Goal: Information Seeking & Learning: Learn about a topic

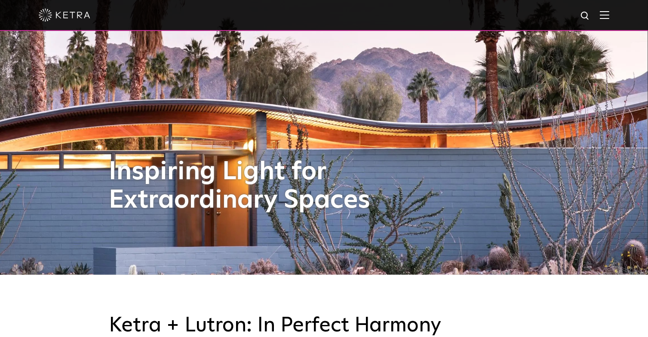
scroll to position [43, 0]
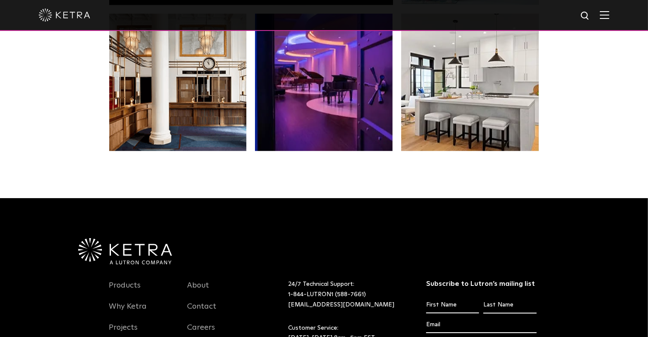
scroll to position [1762, 0]
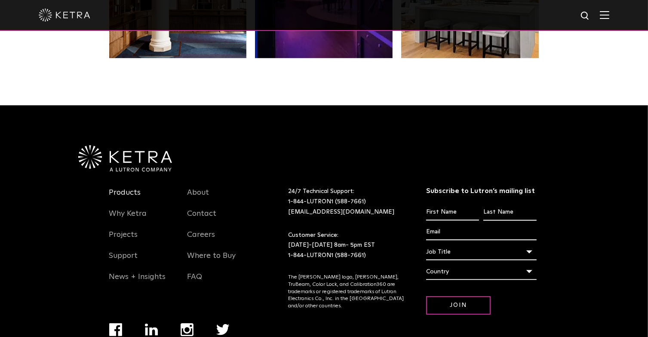
click at [132, 193] on link "Products" at bounding box center [125, 198] width 32 height 20
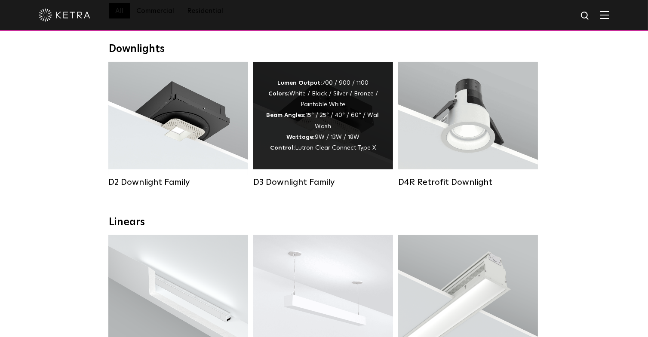
scroll to position [129, 0]
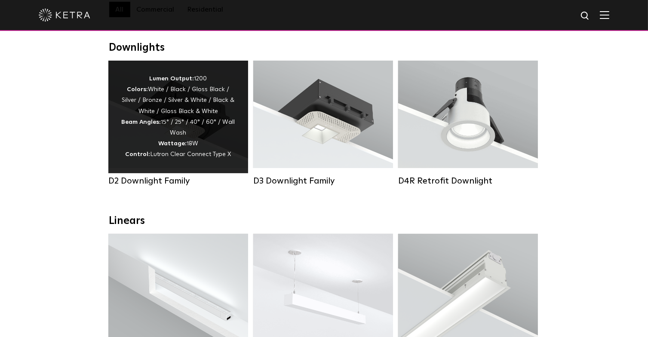
click at [211, 144] on div "Lumen Output: 1200 Colors: White / Black / Gloss Black / Silver / Bronze / Silv…" at bounding box center [178, 117] width 114 height 87
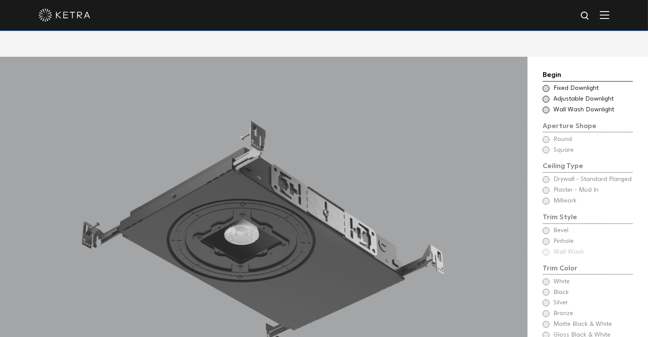
scroll to position [731, 0]
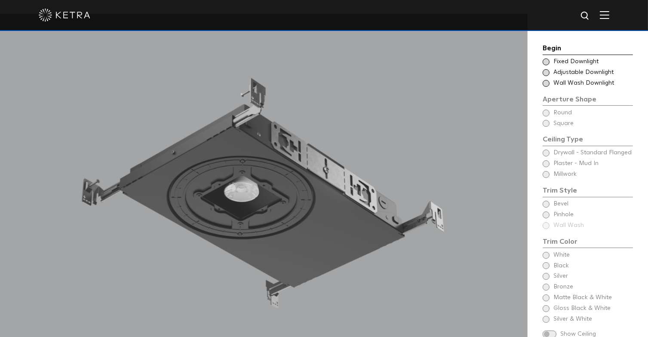
click at [547, 73] on span at bounding box center [545, 72] width 7 height 7
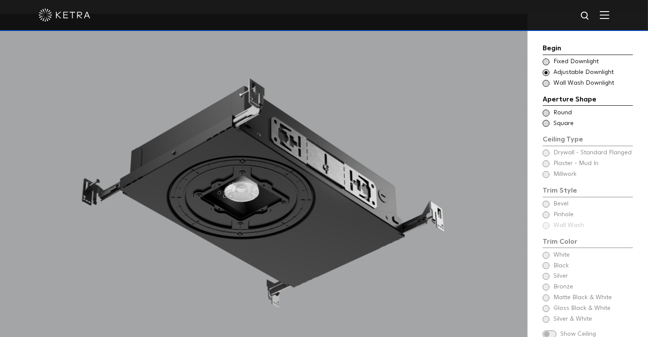
click at [545, 112] on span at bounding box center [545, 113] width 7 height 7
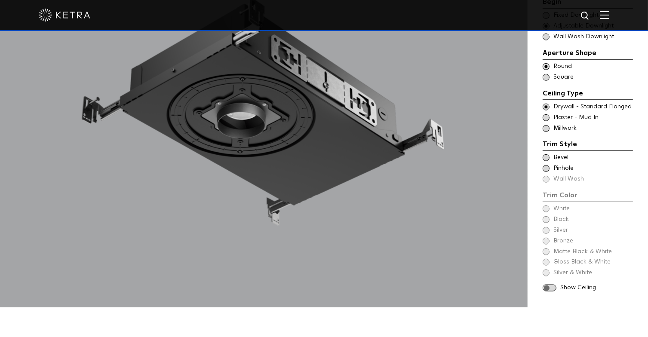
scroll to position [817, 0]
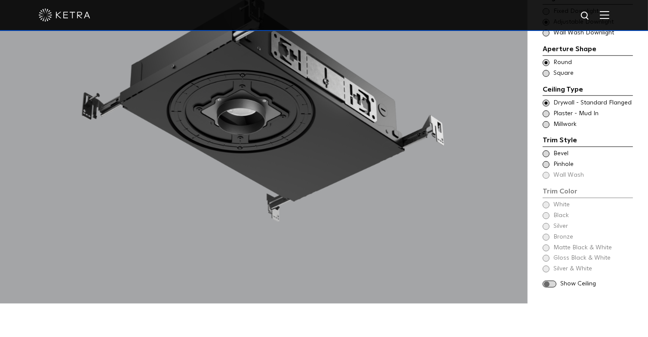
click at [544, 123] on span at bounding box center [545, 124] width 7 height 7
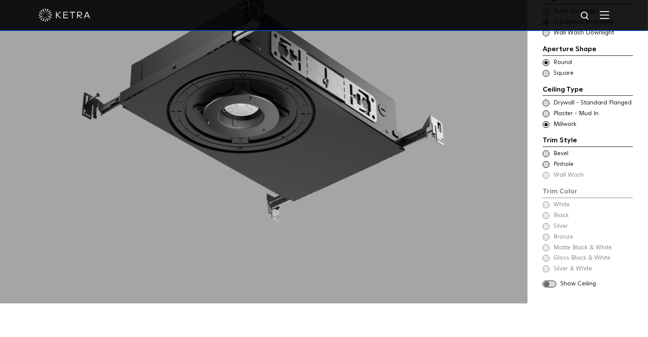
click at [546, 154] on span at bounding box center [545, 153] width 7 height 7
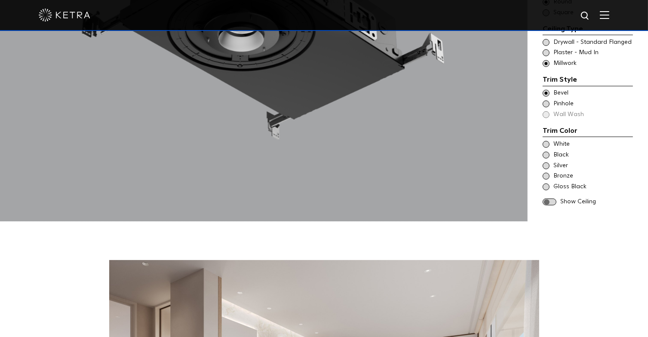
scroll to position [903, 0]
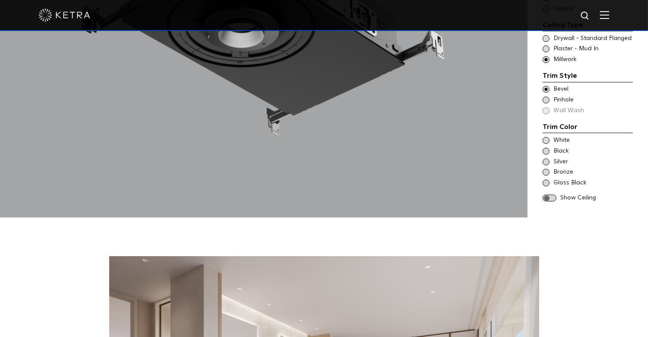
click at [545, 141] on span at bounding box center [545, 140] width 7 height 7
click at [552, 196] on span at bounding box center [549, 198] width 14 height 7
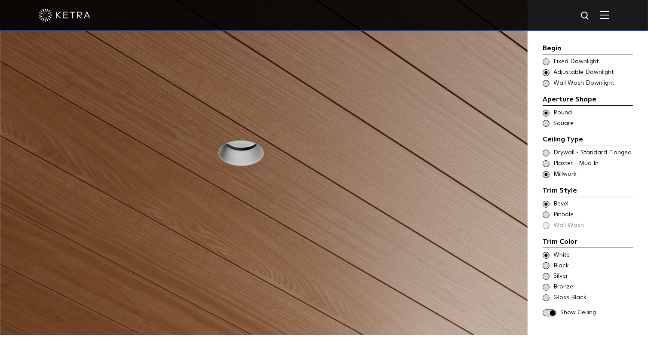
scroll to position [731, 0]
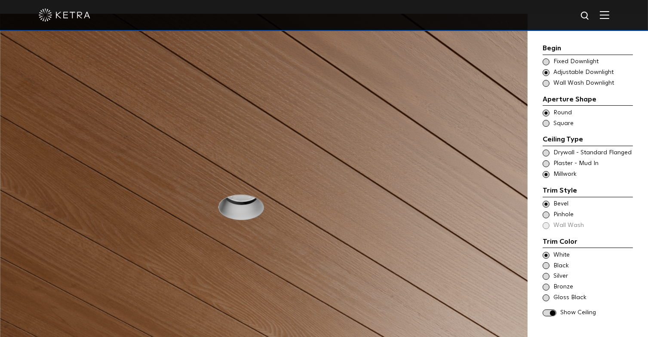
click at [543, 153] on span at bounding box center [545, 153] width 7 height 7
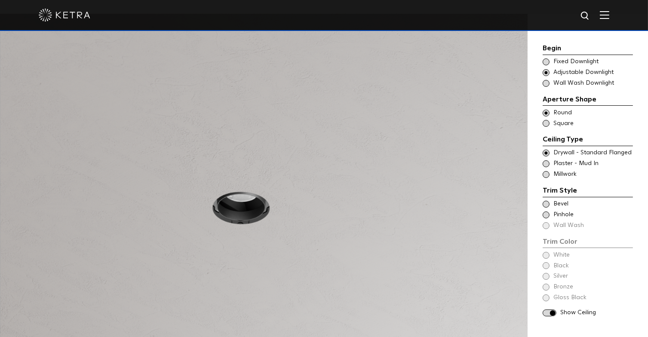
click at [546, 202] on span at bounding box center [545, 204] width 7 height 7
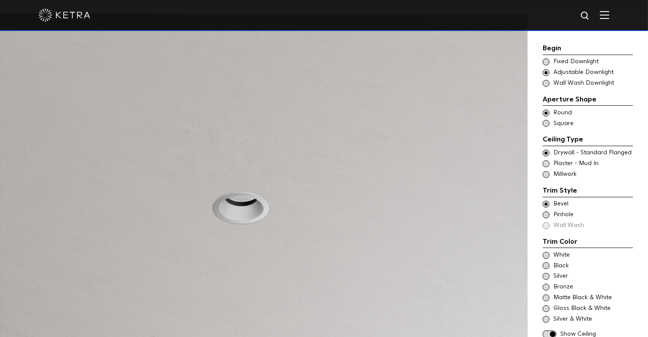
click at [548, 254] on span at bounding box center [545, 255] width 7 height 7
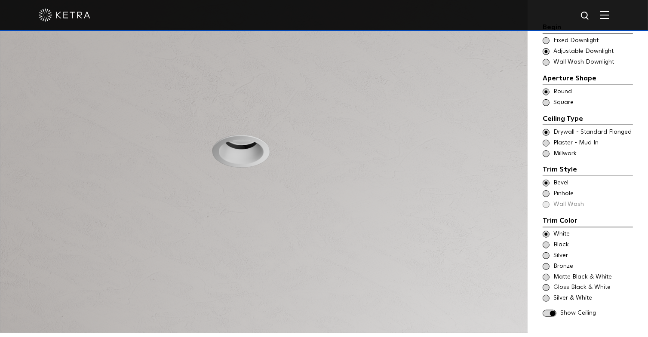
scroll to position [774, 0]
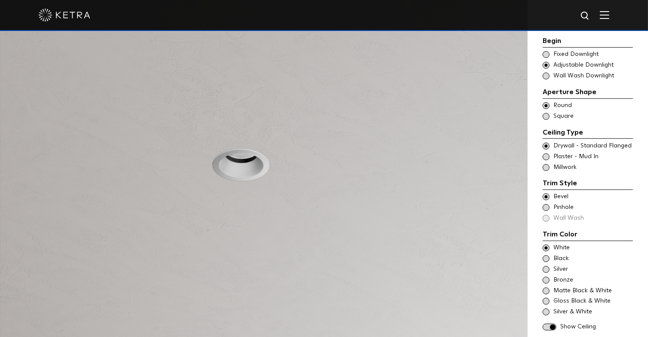
click at [547, 156] on span at bounding box center [545, 156] width 7 height 7
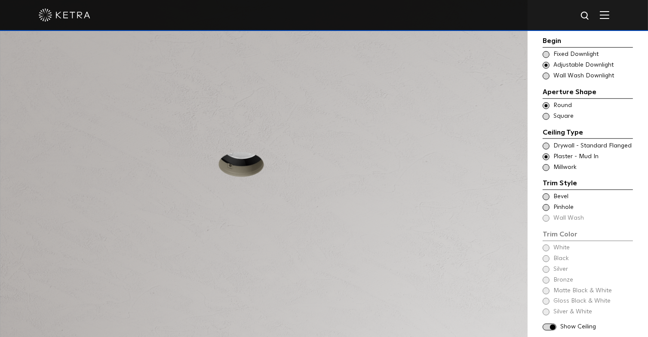
click at [546, 197] on span at bounding box center [545, 196] width 7 height 7
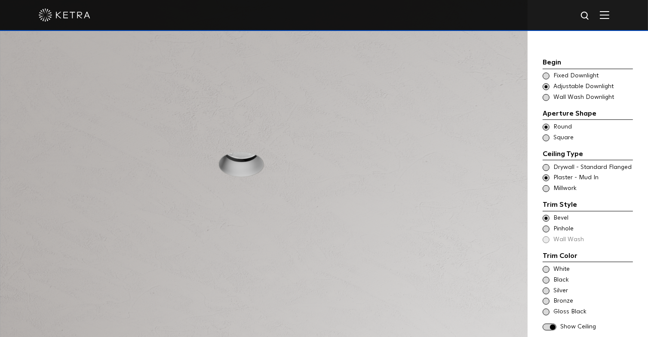
click at [548, 272] on span at bounding box center [545, 269] width 7 height 7
